Goal: Task Accomplishment & Management: Use online tool/utility

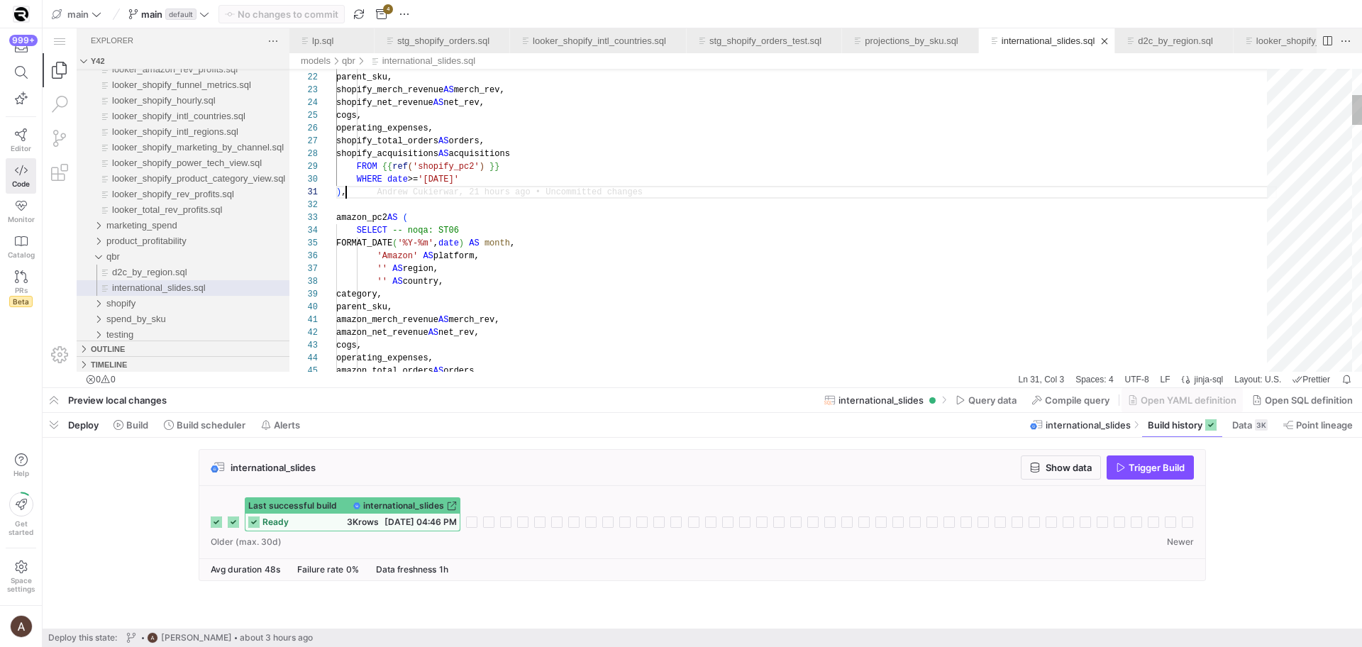
scroll to position [0, 10]
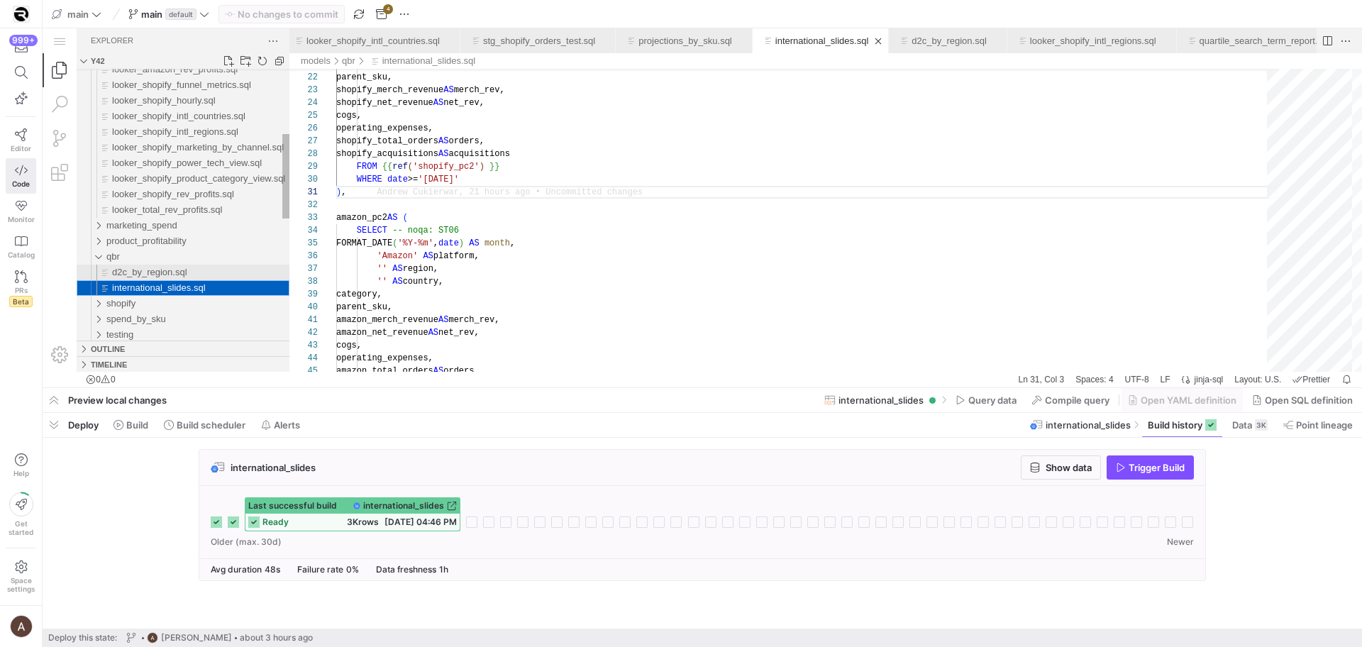
click at [180, 267] on span "d2c_by_region.sql" at bounding box center [149, 272] width 75 height 11
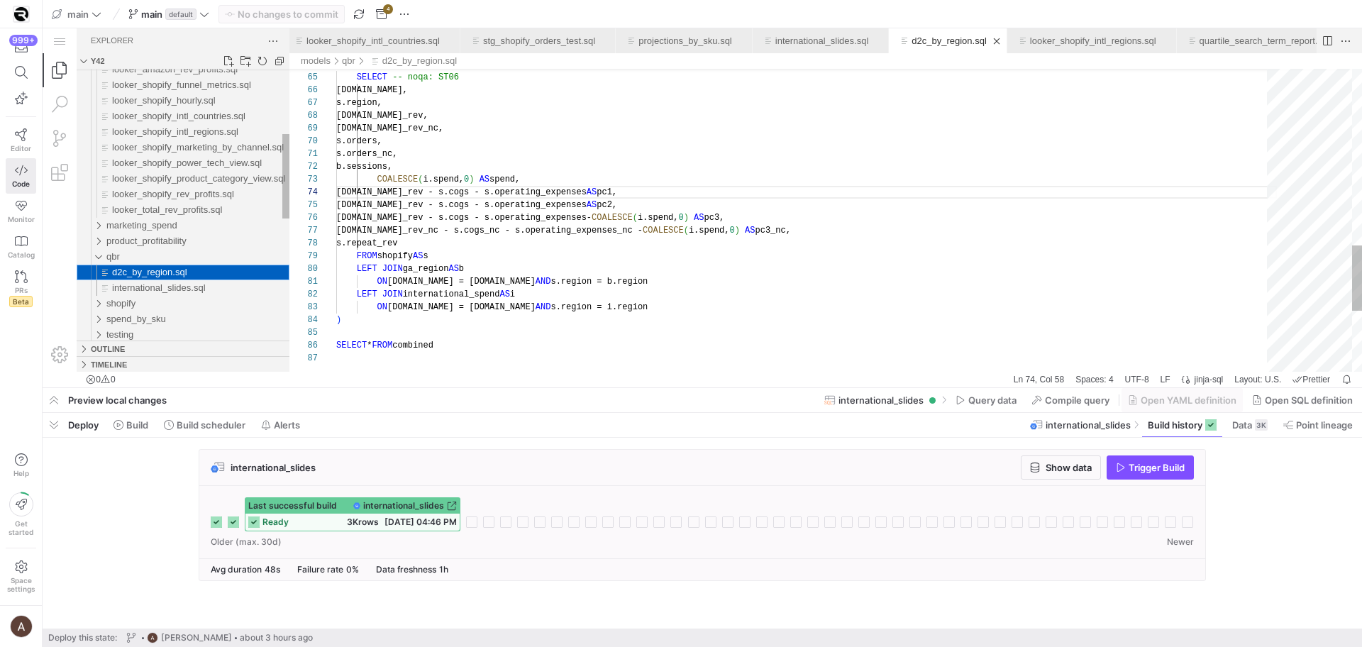
scroll to position [128, 292]
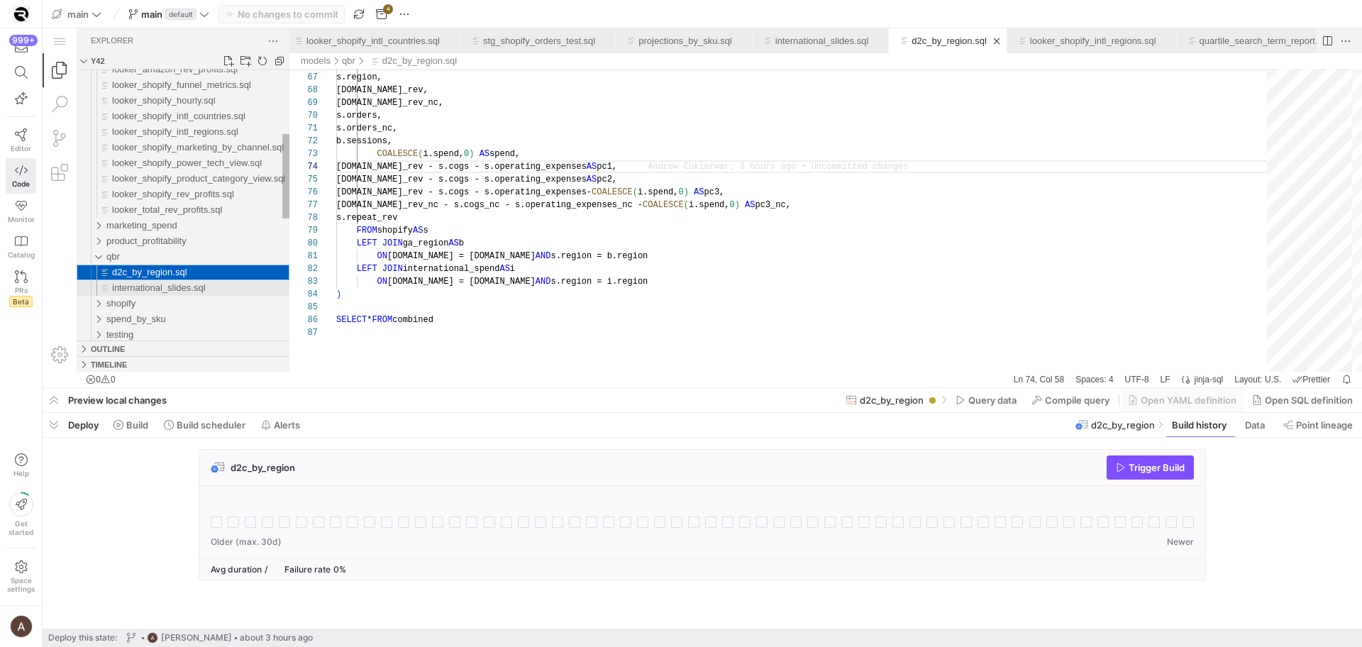
click at [220, 282] on div "international_slides.sql" at bounding box center [200, 288] width 177 height 16
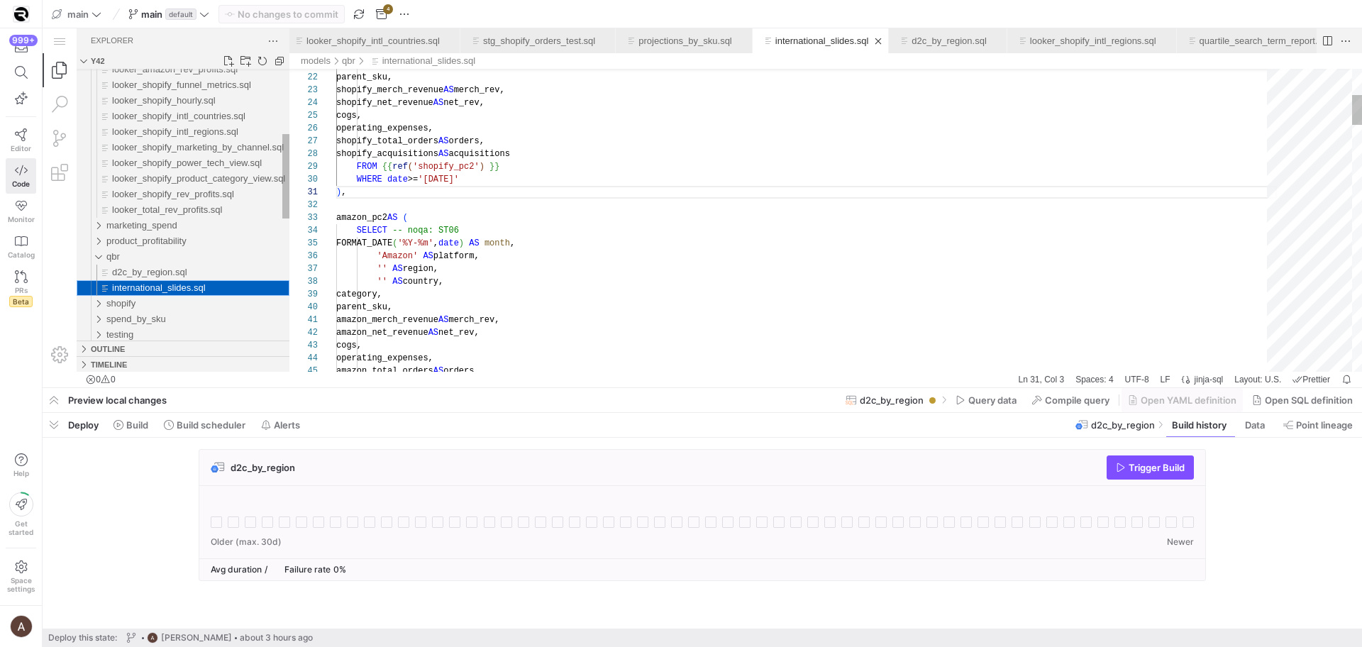
scroll to position [128, 10]
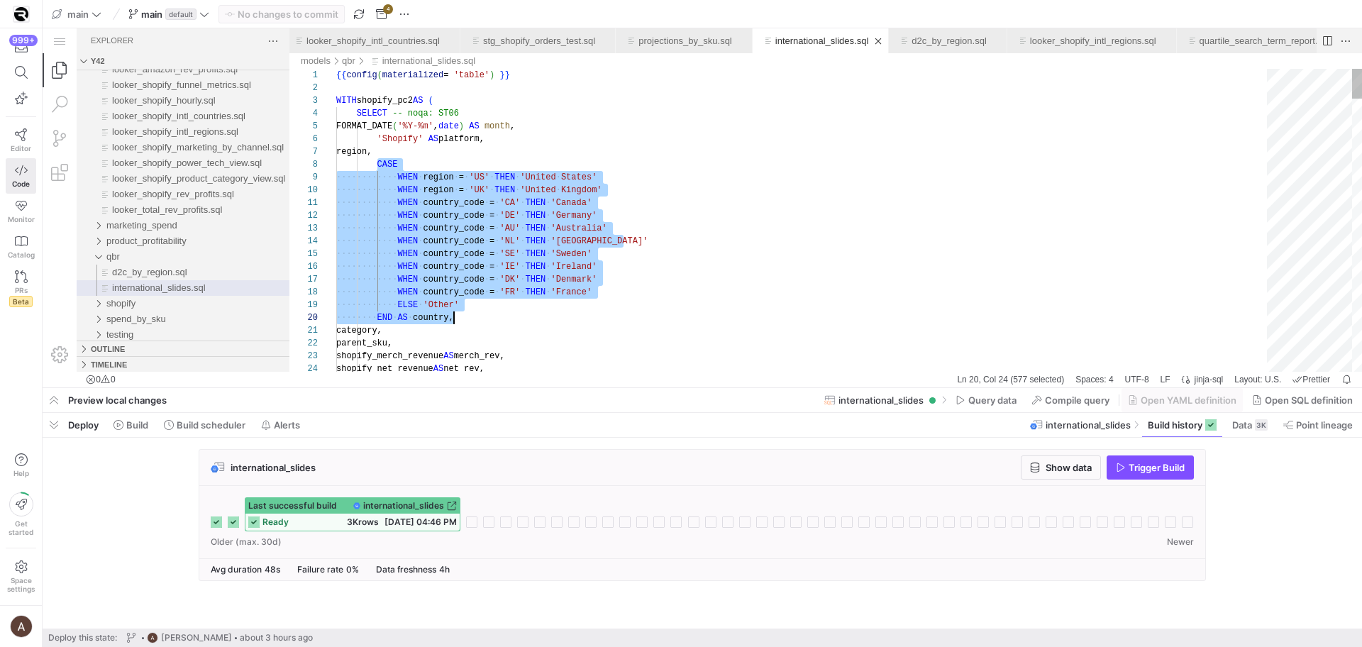
drag, startPoint x: 379, startPoint y: 161, endPoint x: 460, endPoint y: 320, distance: 178.4
drag, startPoint x: 497, startPoint y: 287, endPoint x: 1075, endPoint y: 40, distance: 628.6
type textarea "WHEN country_code = 'CA' THEN '[GEOGRAPHIC_DATA]' WHEN country_code = 'DE' THEN…"
